Goal: Information Seeking & Learning: Learn about a topic

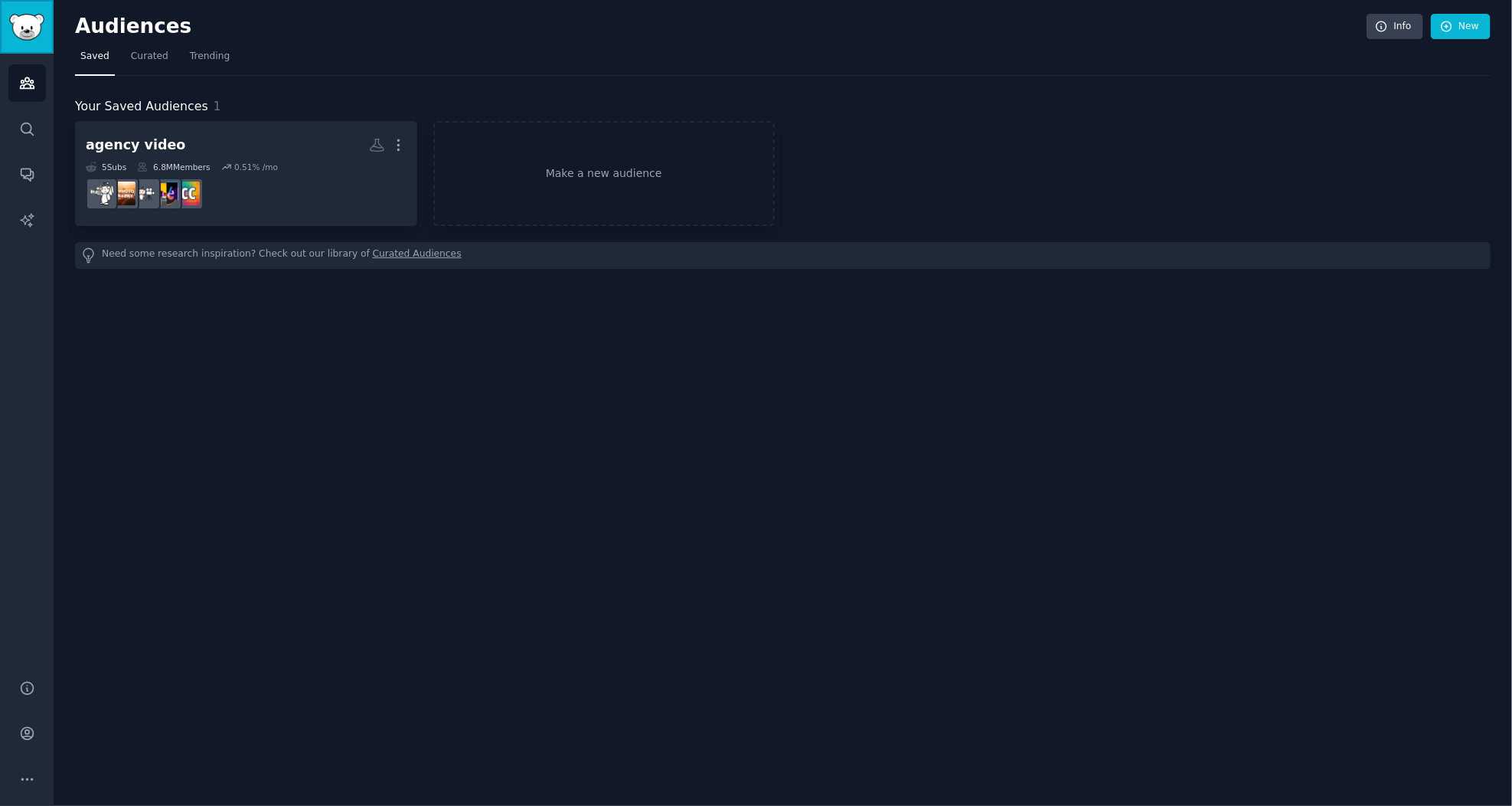
click at [24, 21] on img "Sidebar" at bounding box center [27, 27] width 35 height 27
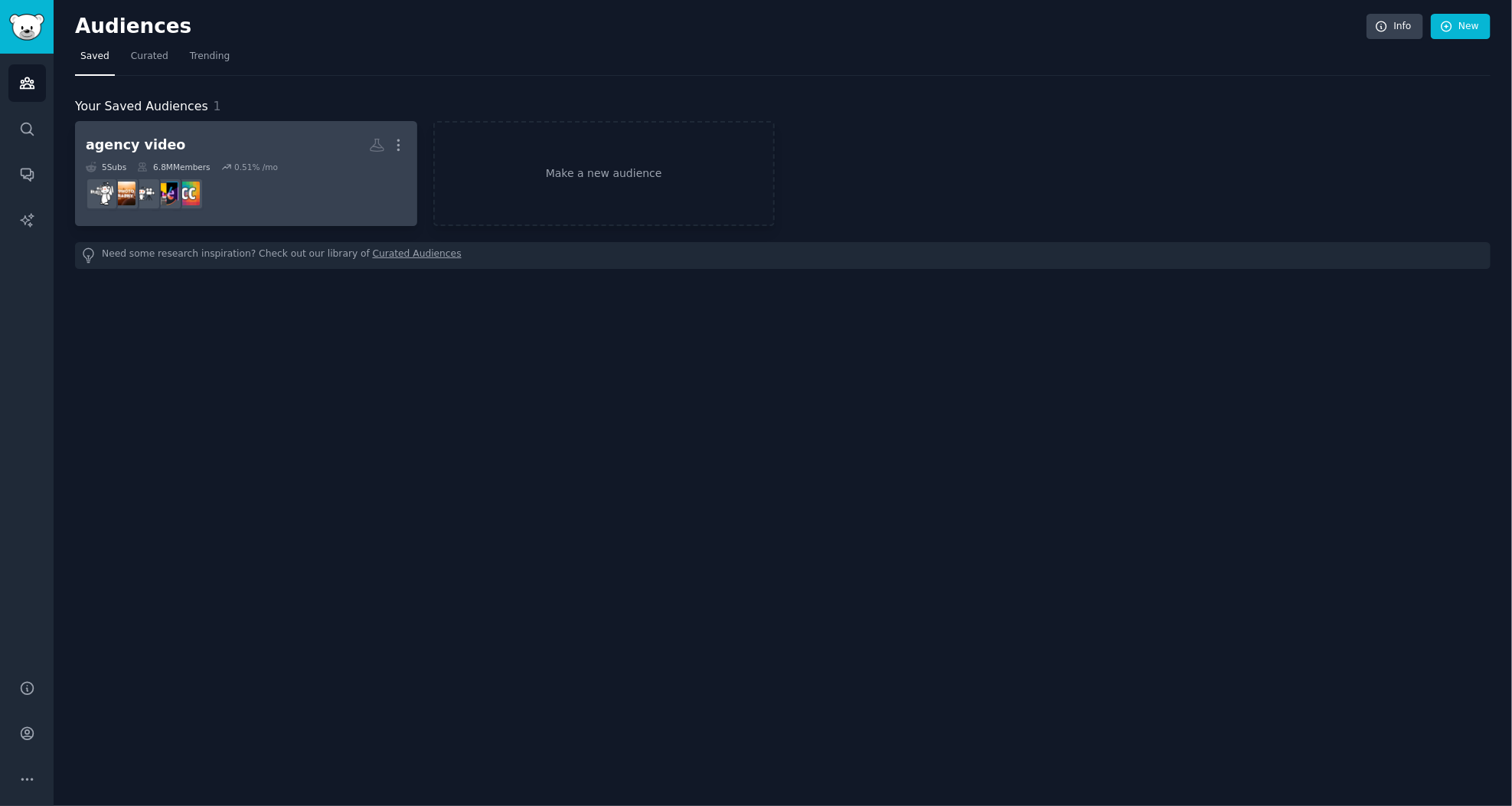
click at [295, 136] on h2 "agency video More" at bounding box center [245, 144] width 321 height 27
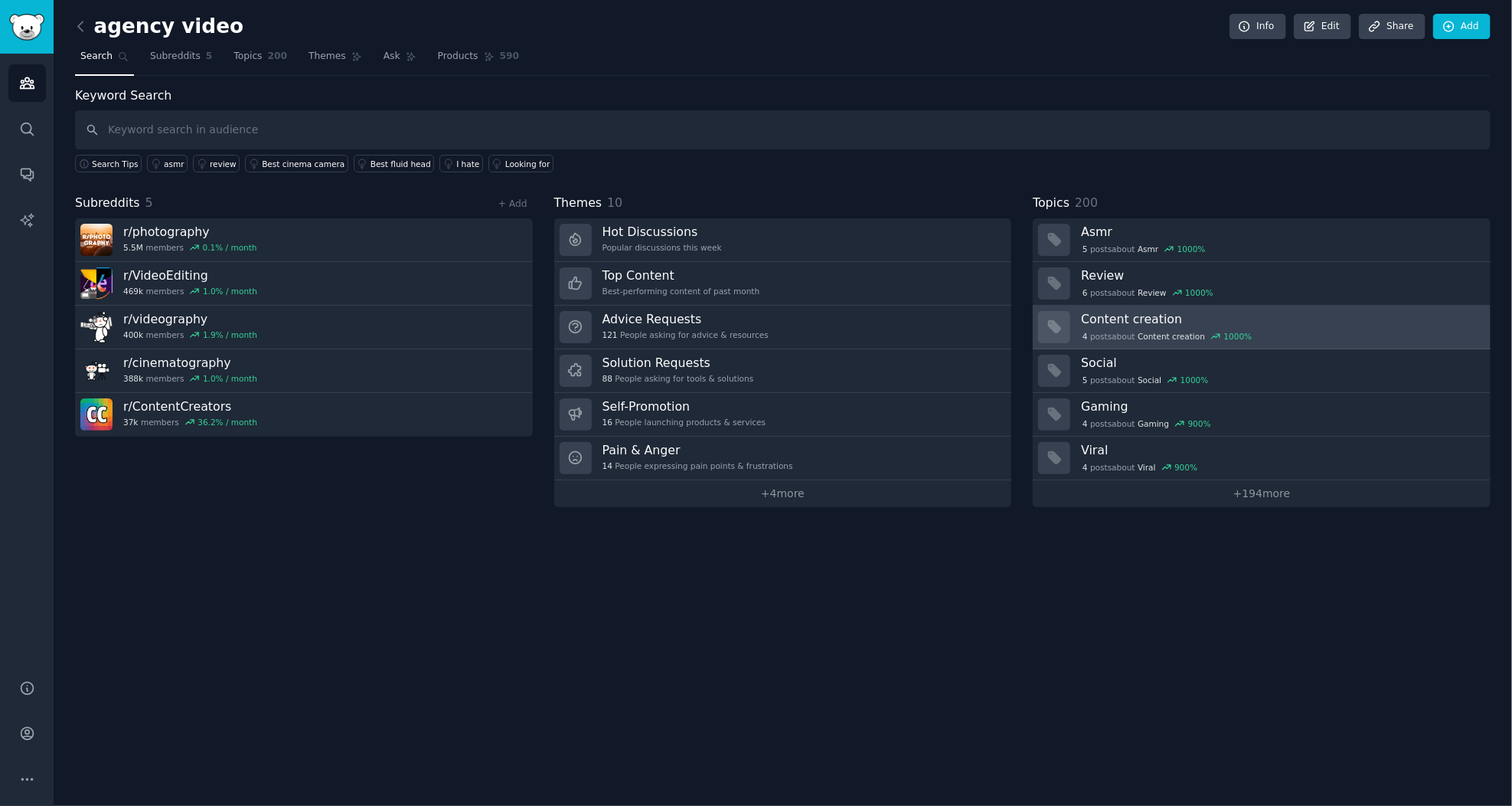
click at [1123, 320] on h3 "Content creation" at bounding box center [1281, 319] width 399 height 17
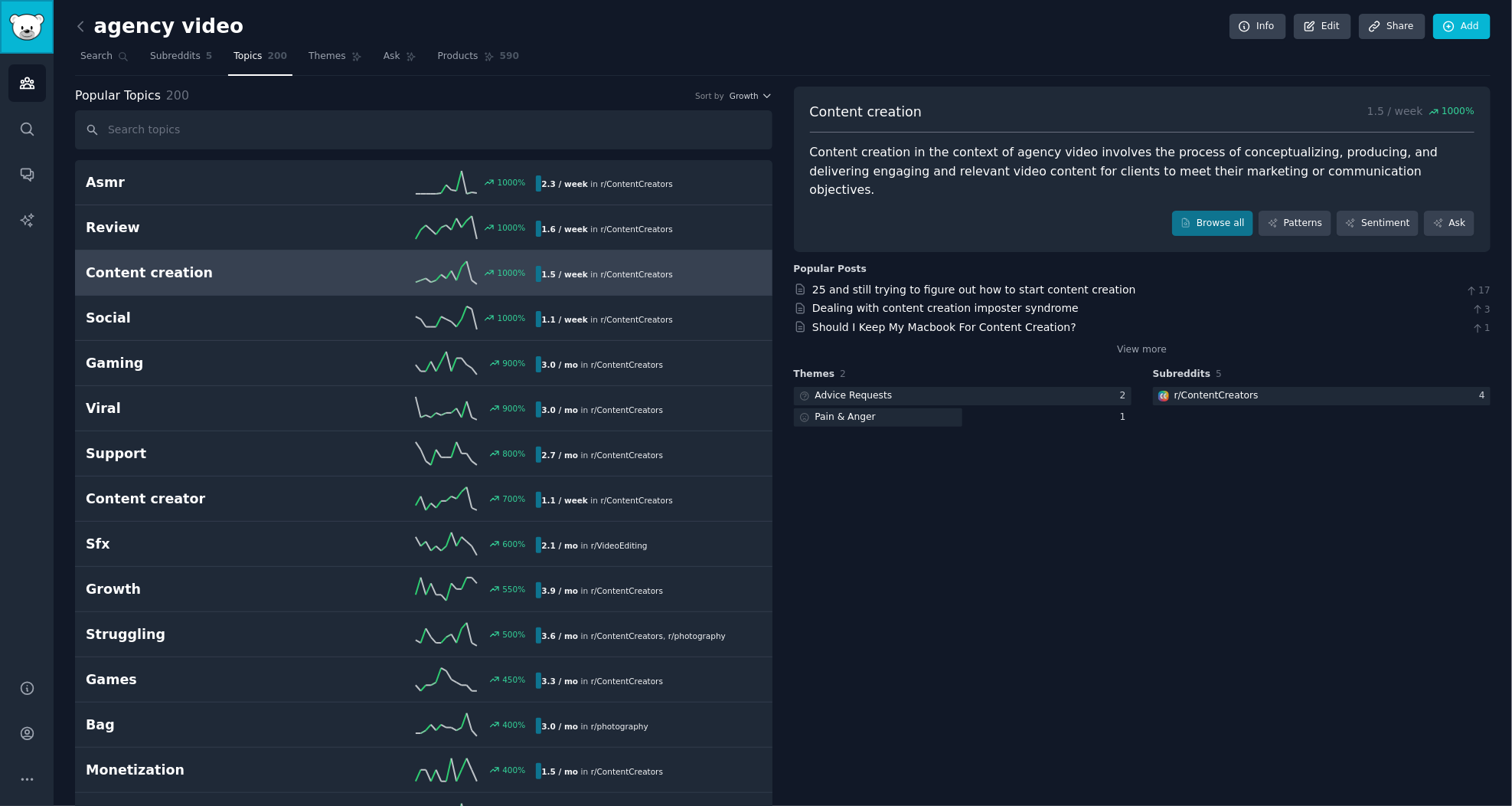
click at [24, 26] on img "Sidebar" at bounding box center [27, 27] width 35 height 27
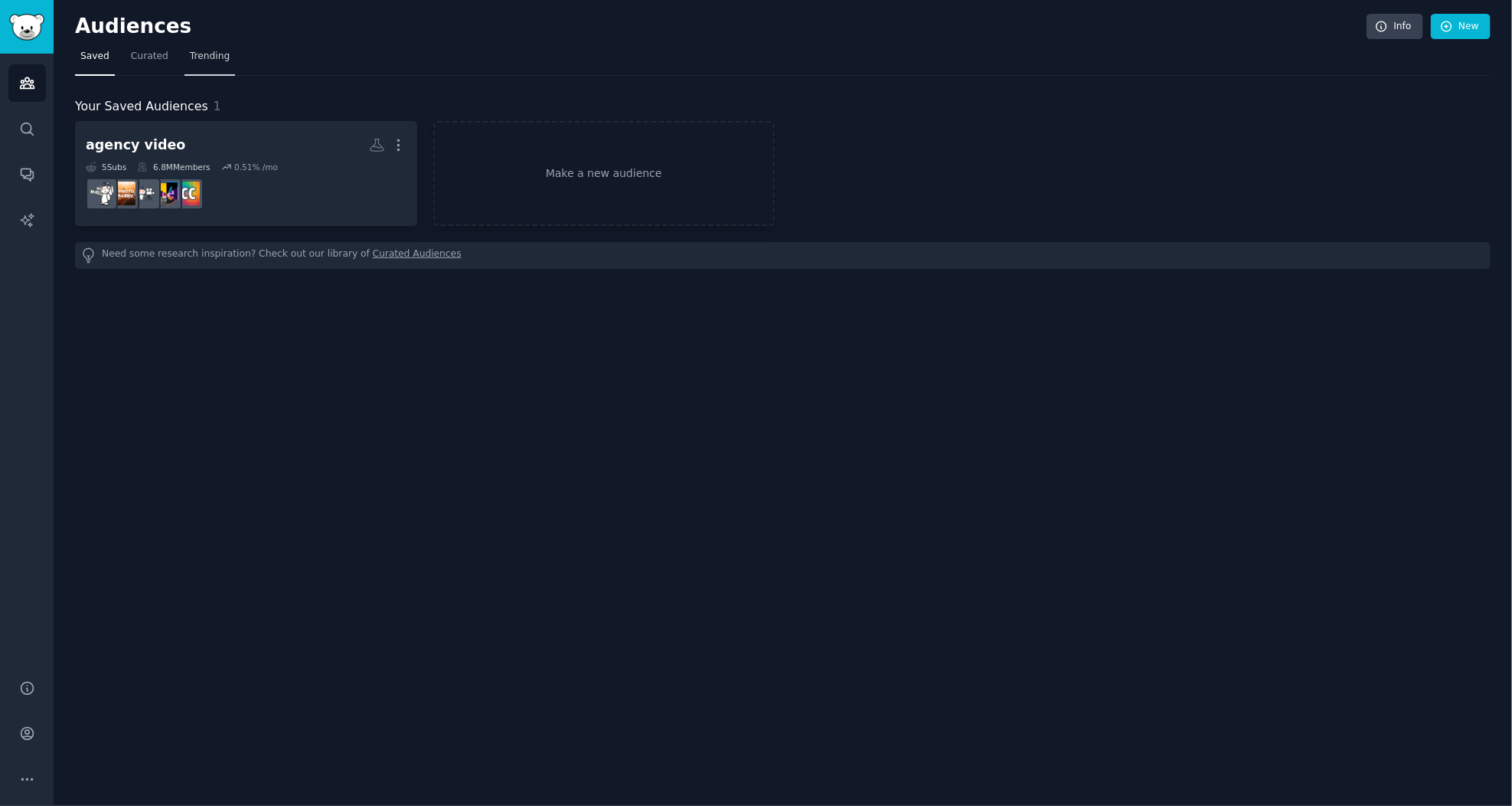
click at [206, 51] on span "Trending" at bounding box center [209, 56] width 39 height 14
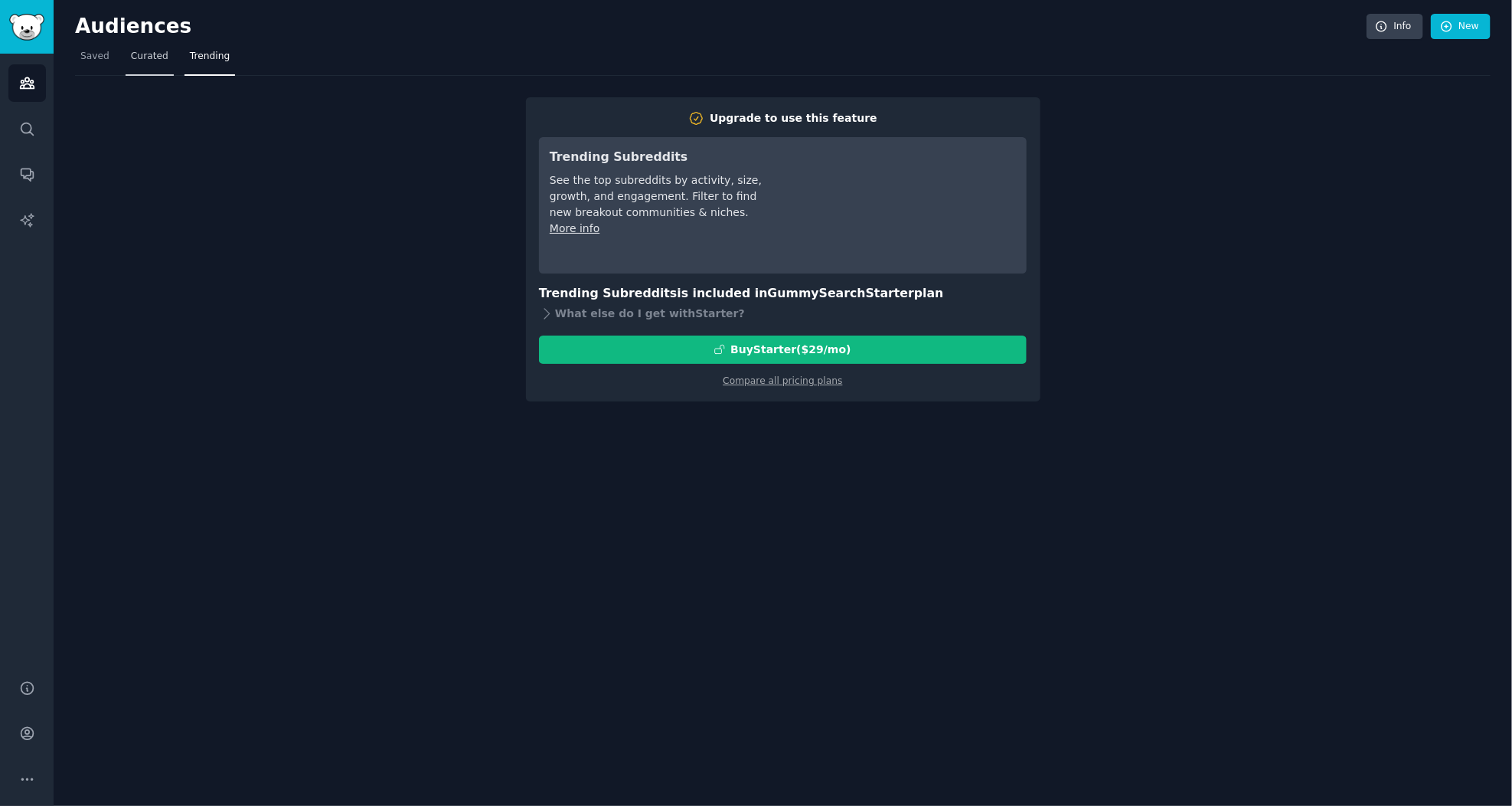
click at [144, 56] on span "Curated" at bounding box center [150, 56] width 38 height 14
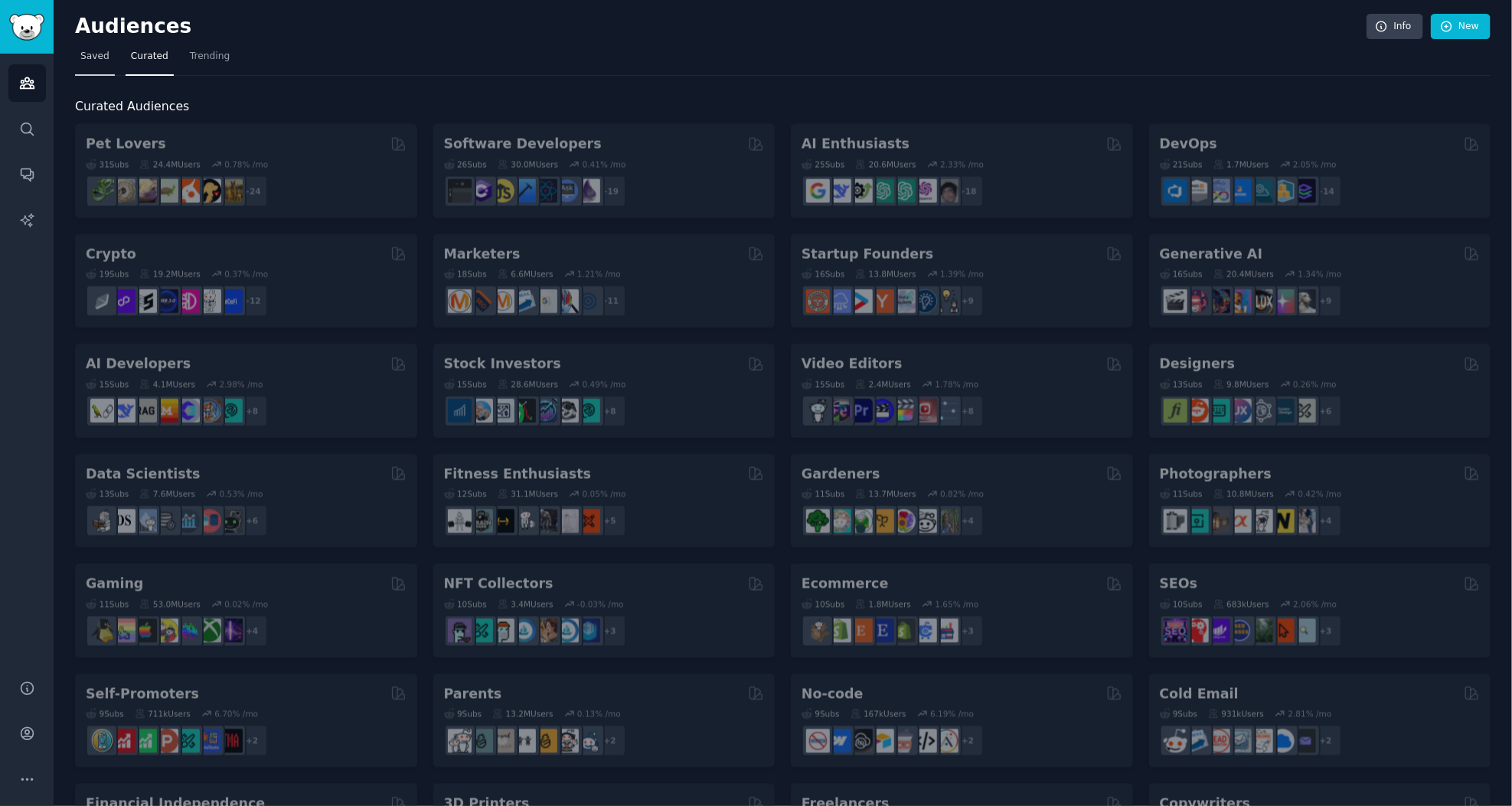
click at [99, 64] on link "Saved" at bounding box center [95, 60] width 39 height 31
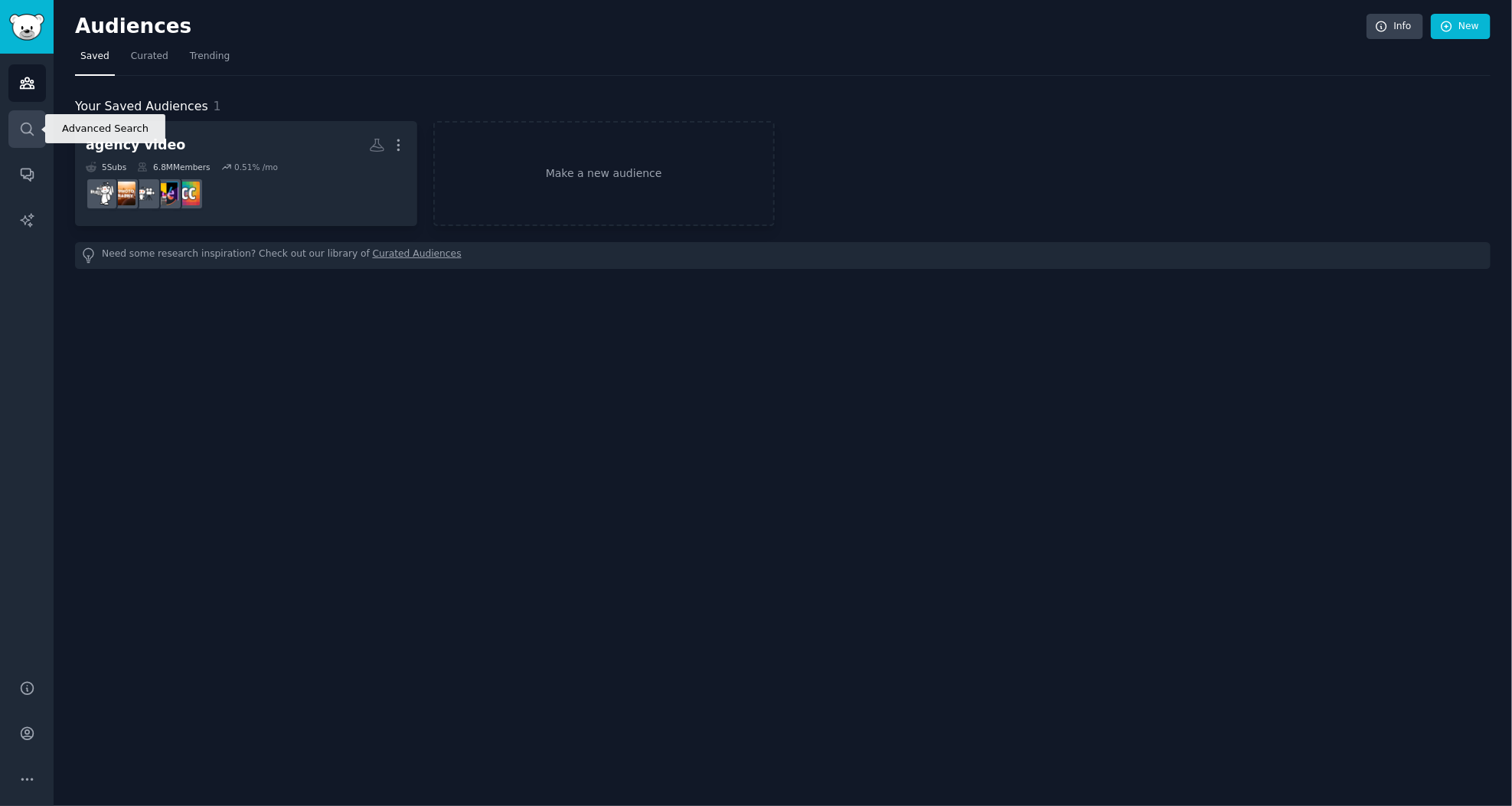
click at [28, 136] on icon "Sidebar" at bounding box center [28, 130] width 17 height 17
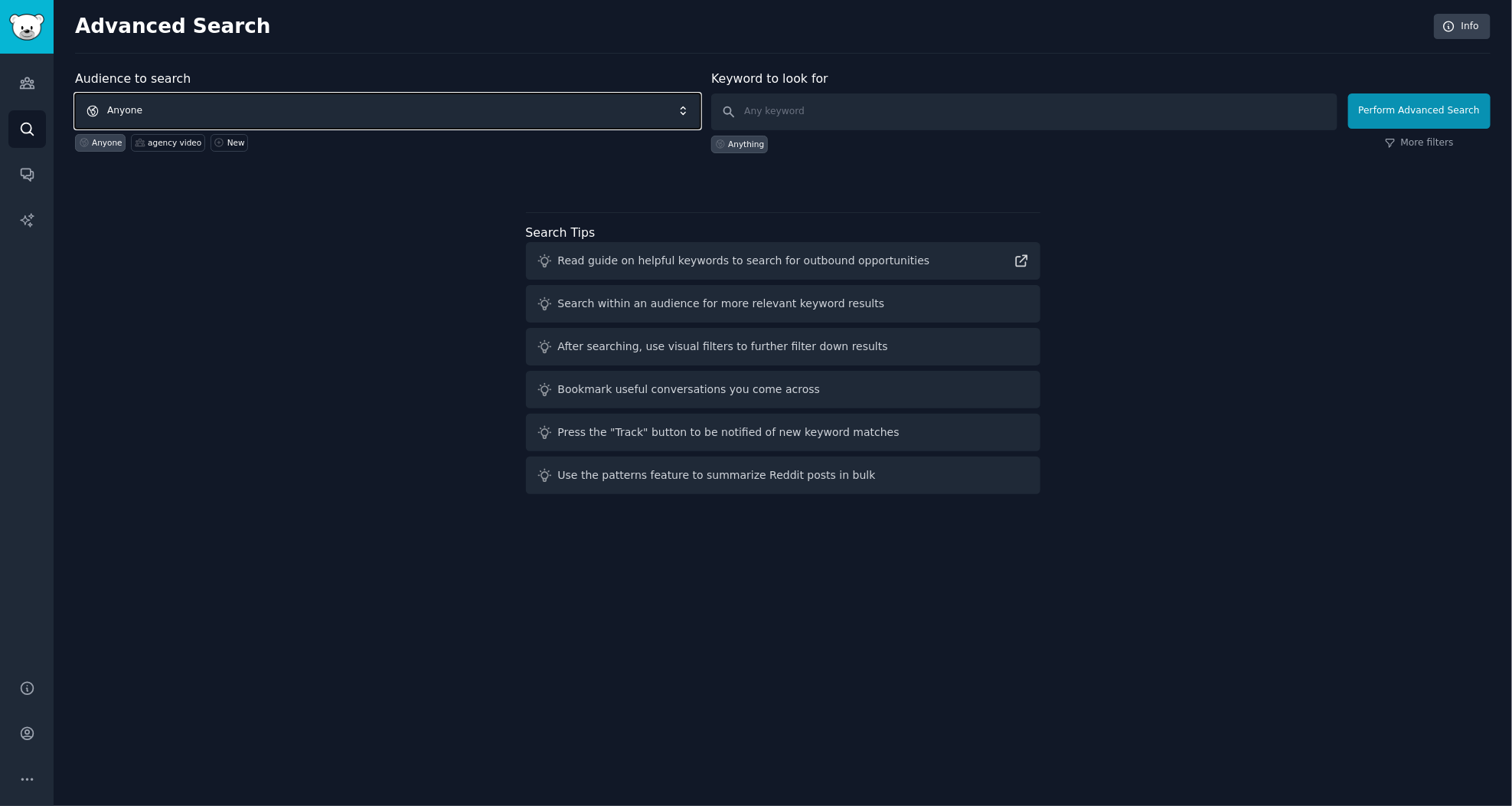
click at [257, 105] on span "Anyone" at bounding box center [388, 111] width 626 height 35
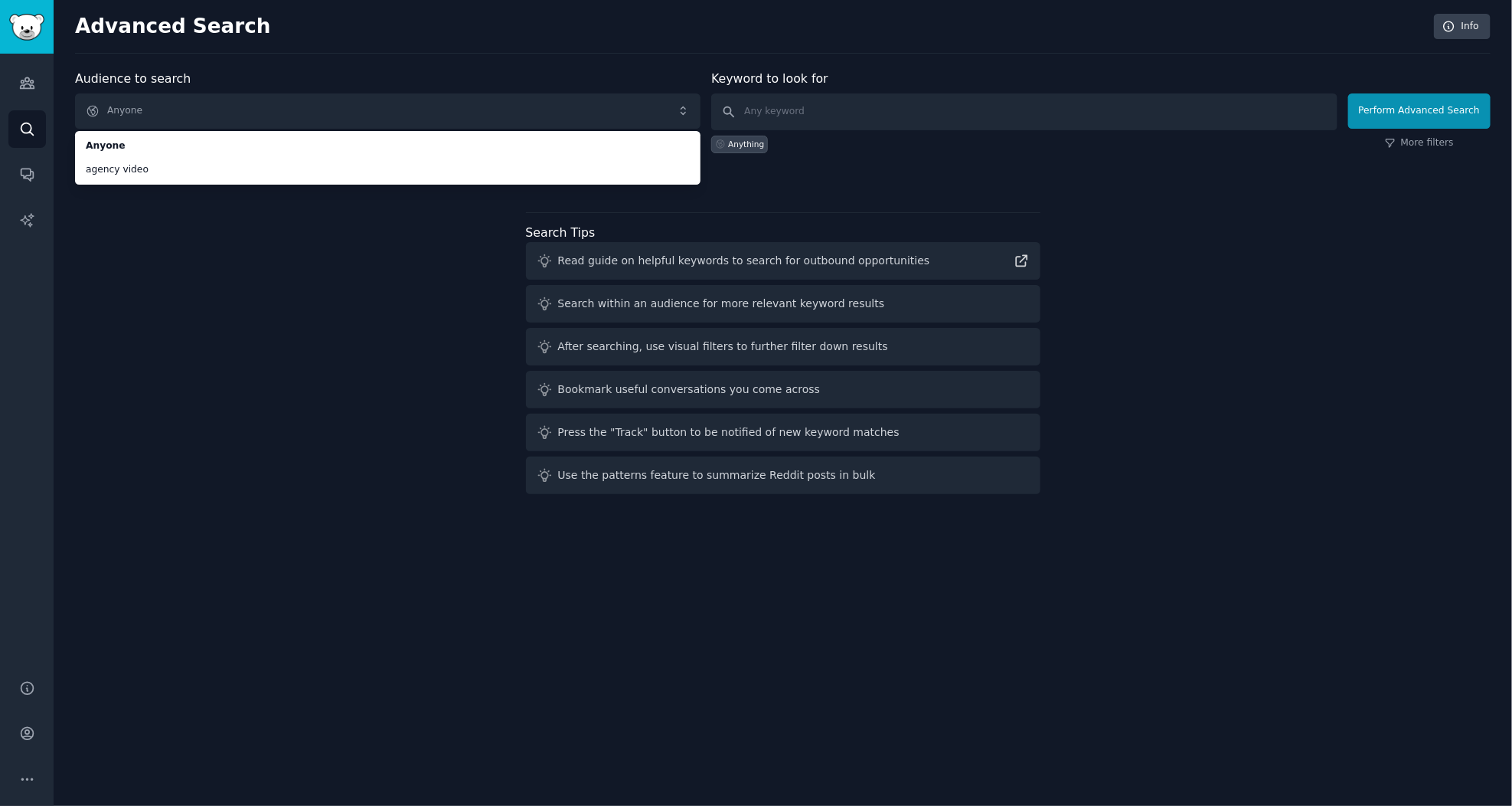
click at [541, 26] on h2 "Advanced Search" at bounding box center [750, 27] width 1350 height 25
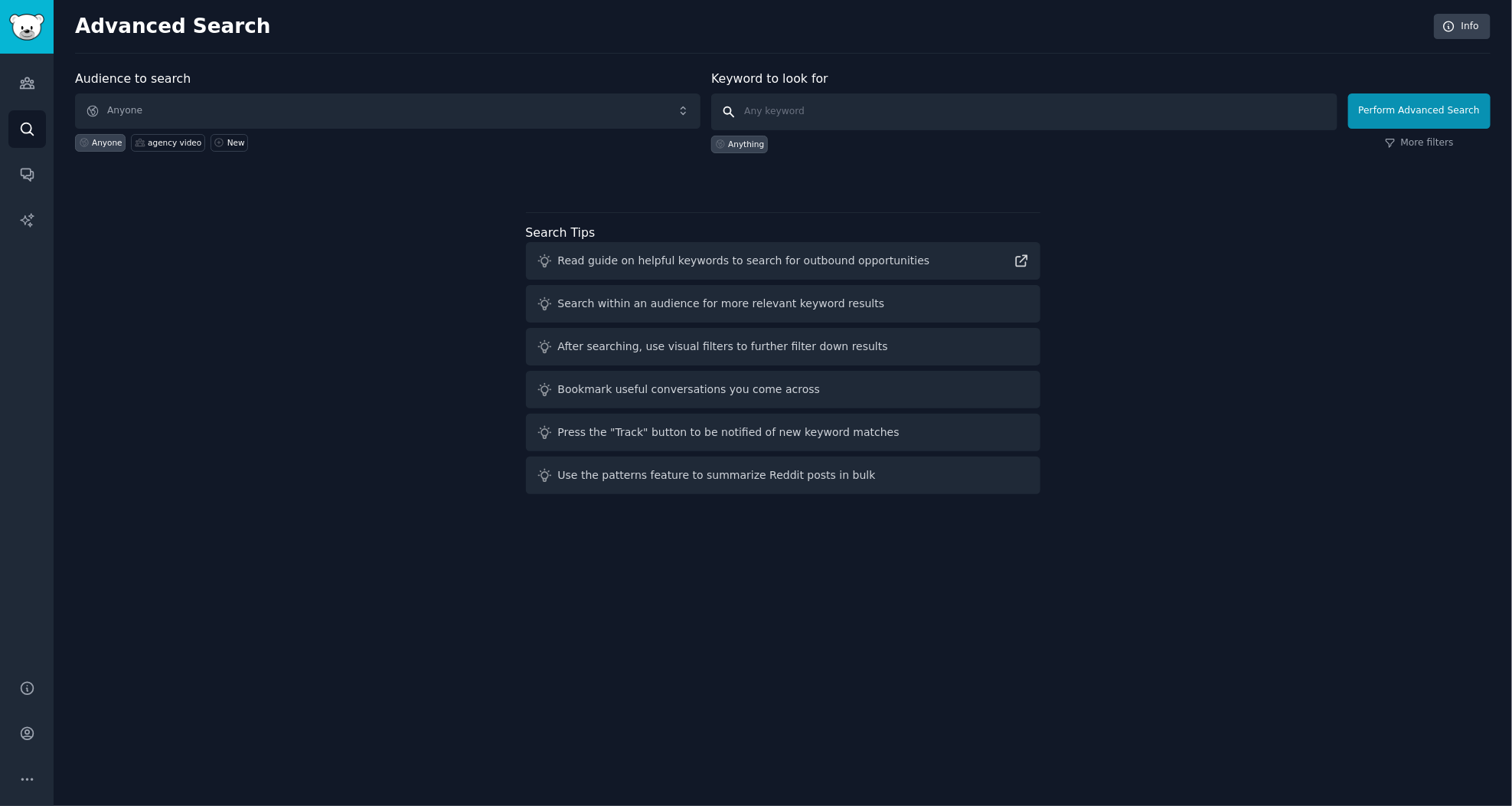
click at [787, 112] on input "text" at bounding box center [1023, 112] width 626 height 37
type input "voiture sans permis"
click button "Perform Advanced Search" at bounding box center [1419, 111] width 142 height 35
